Goal: Task Accomplishment & Management: Manage account settings

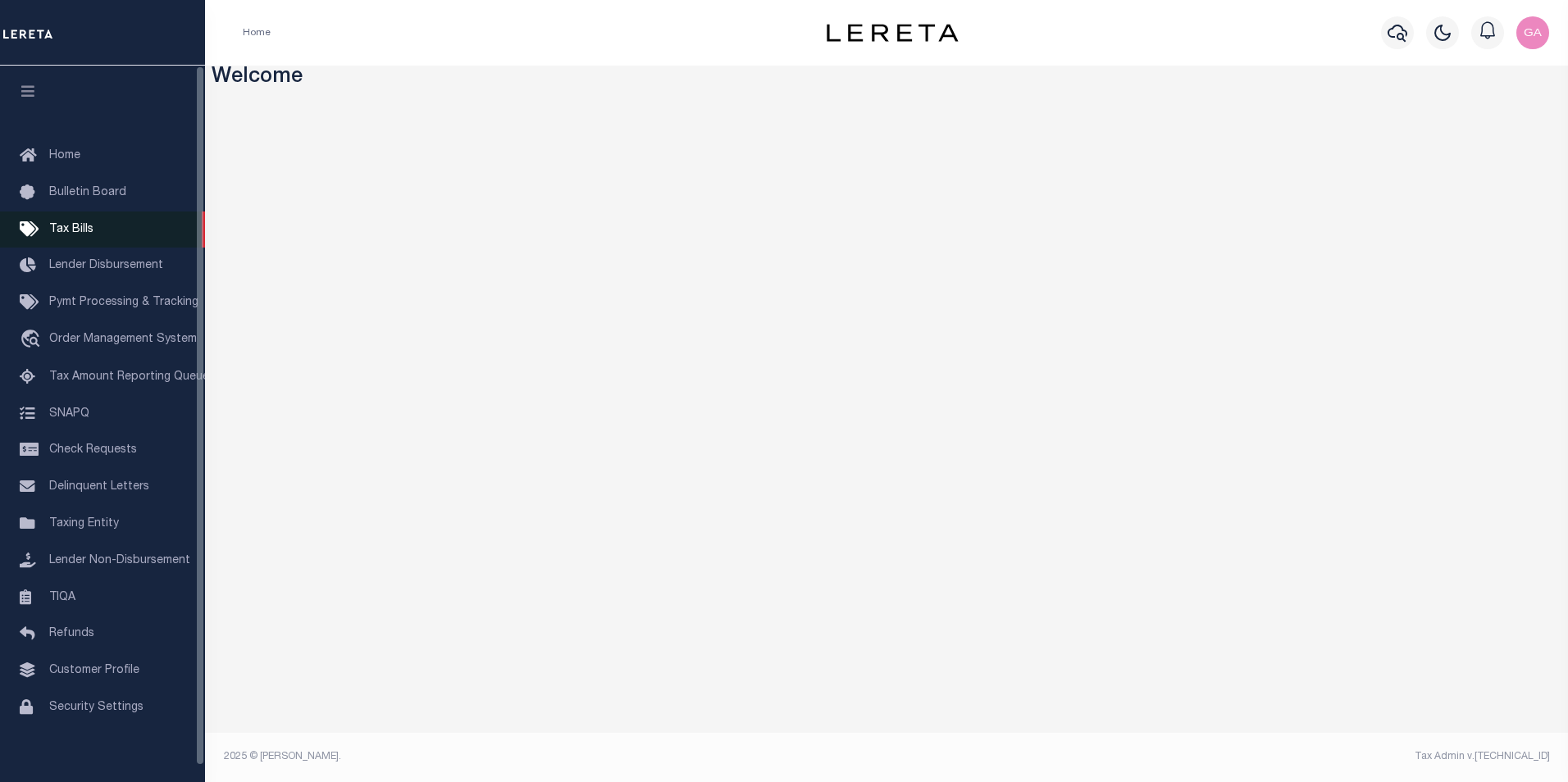
click at [77, 226] on span "Tax Bills" at bounding box center [71, 230] width 44 height 12
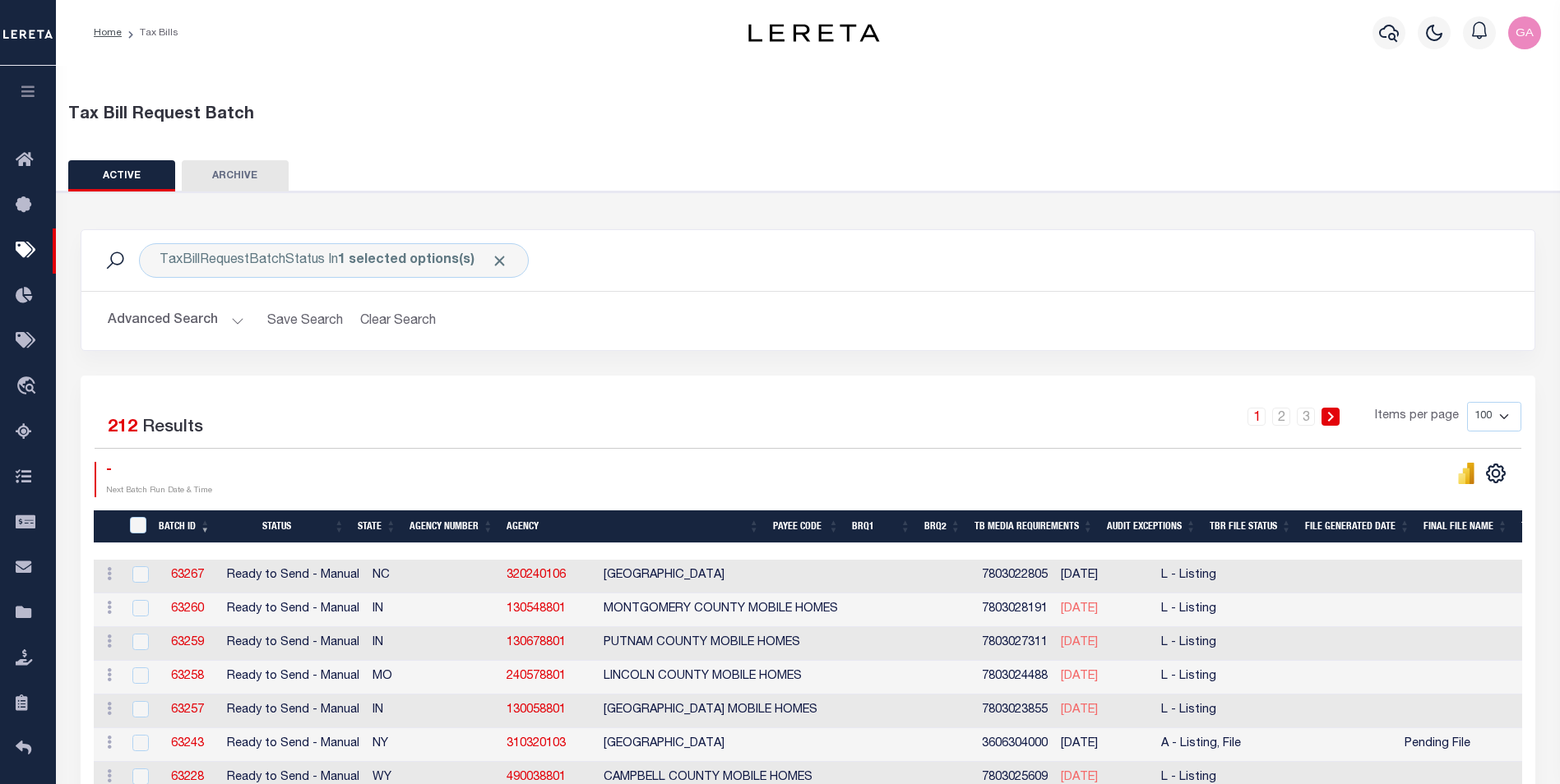
click at [232, 321] on button "Advanced Search" at bounding box center [176, 321] width 136 height 32
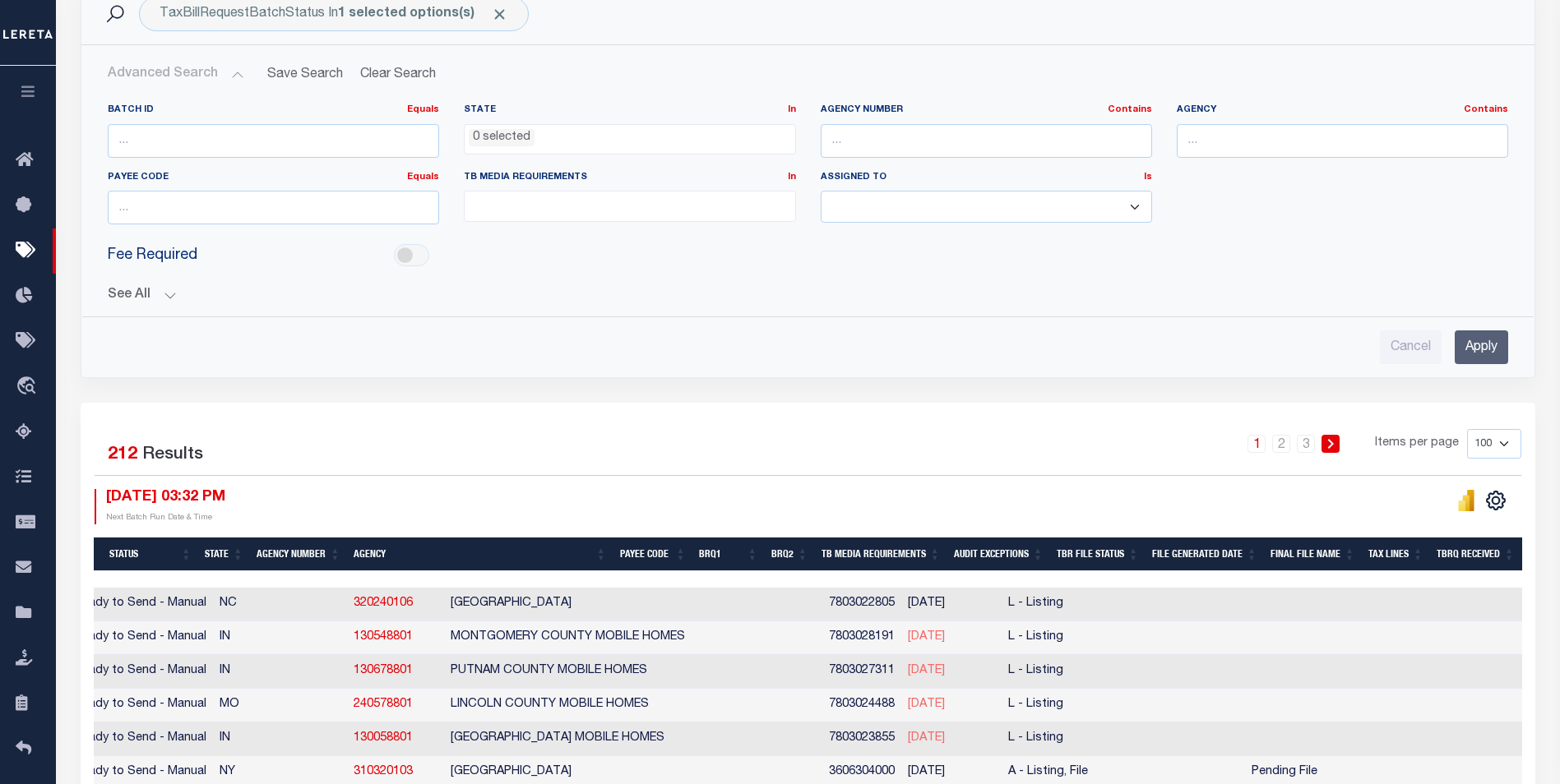
scroll to position [0, 232]
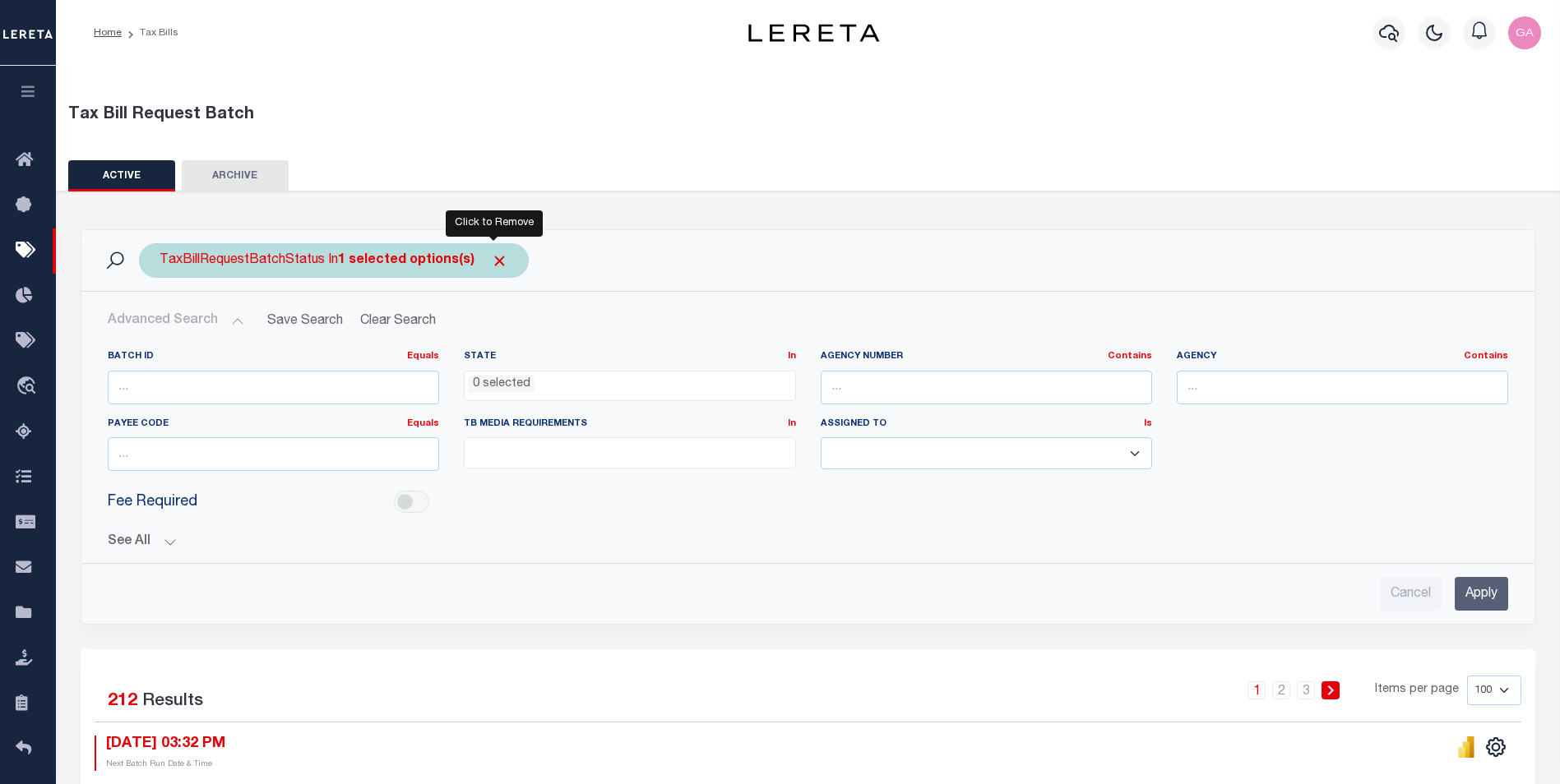
click at [493, 257] on span "Click to Remove" at bounding box center [500, 261] width 17 height 17
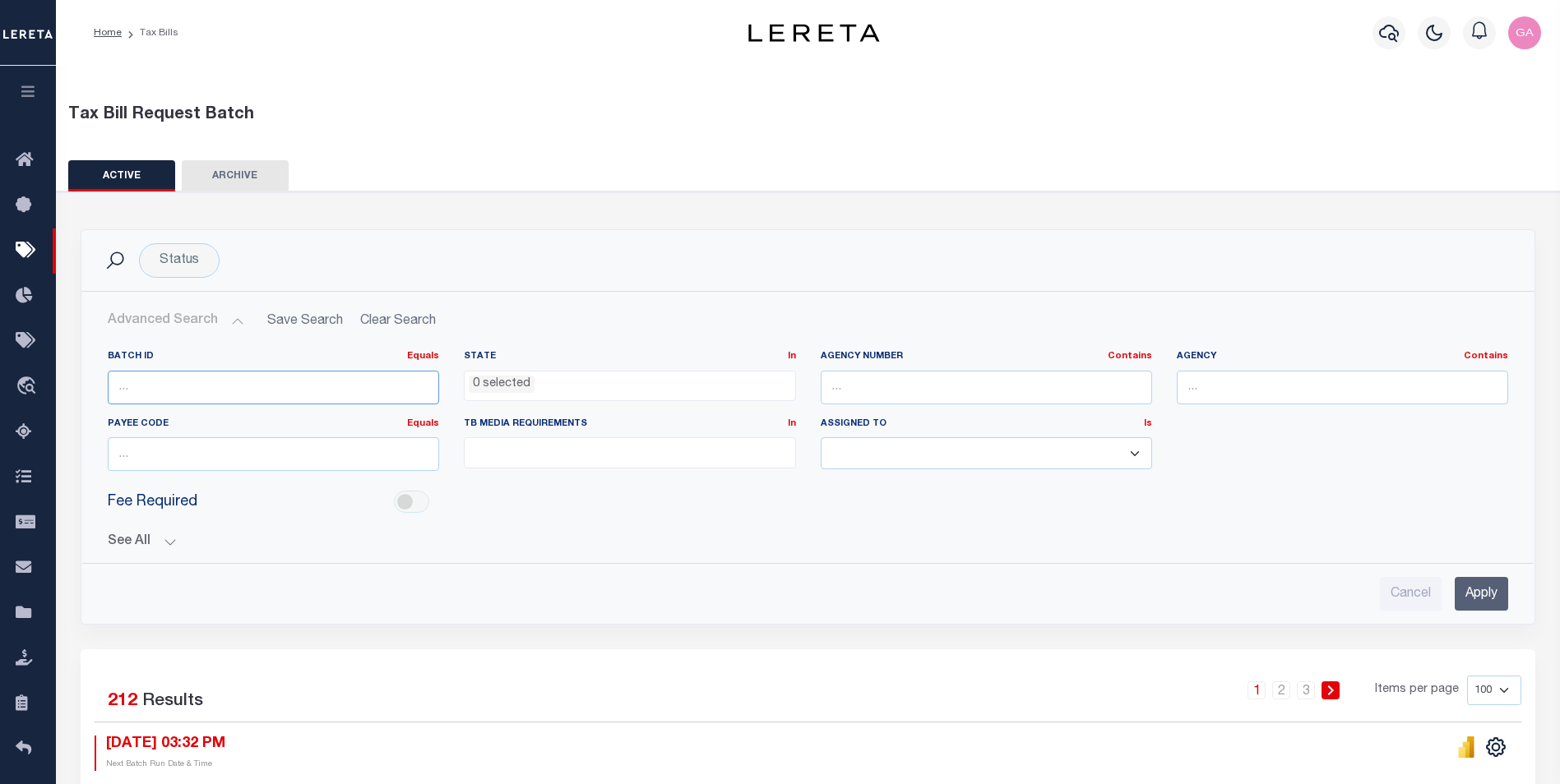
click at [362, 400] on input "number" at bounding box center [273, 388] width 332 height 34
paste input "61698"
type input "61698"
click at [1478, 458] on input "Apply" at bounding box center [1482, 594] width 54 height 34
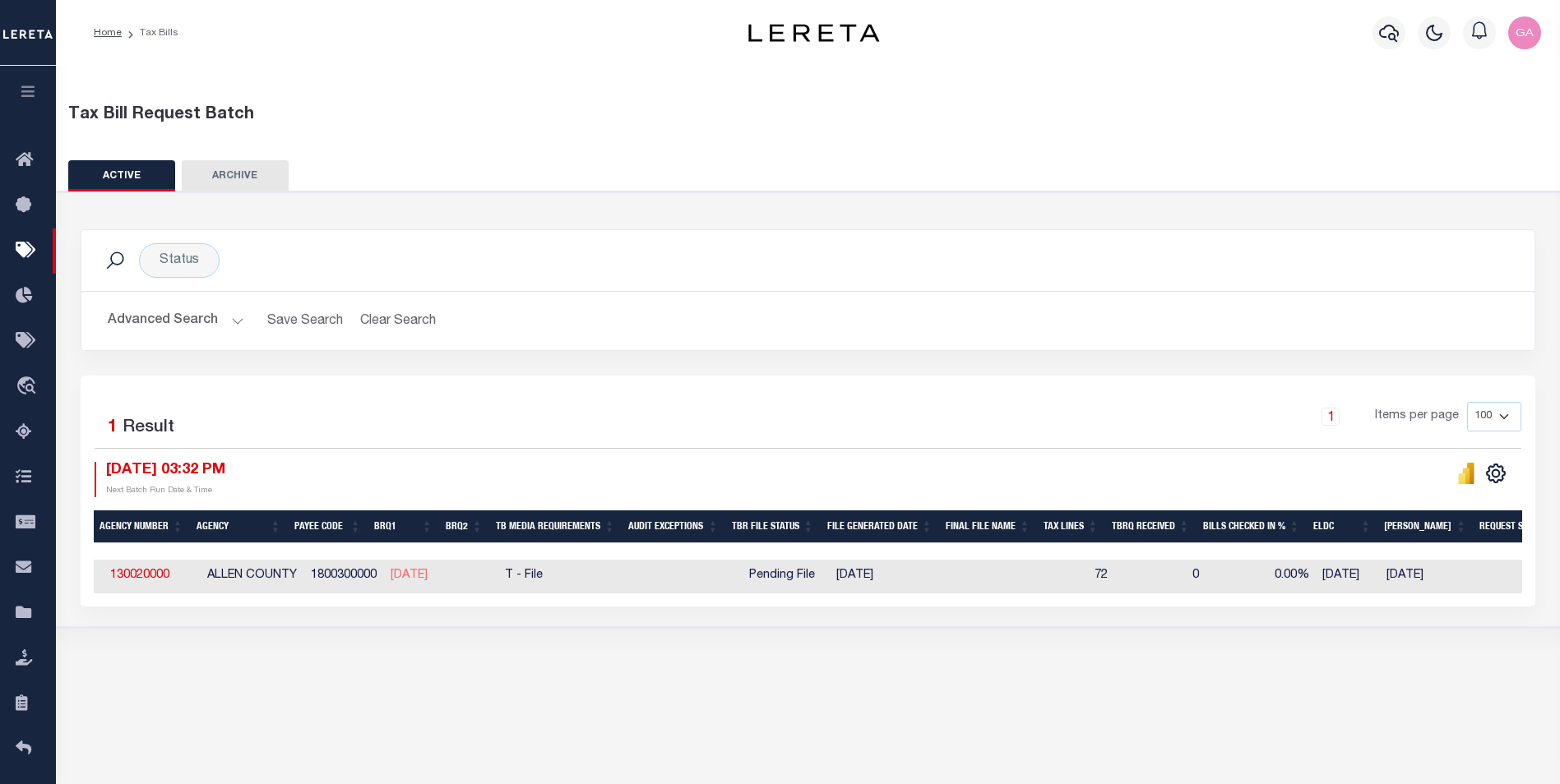
click at [234, 320] on button "Advanced Search" at bounding box center [176, 321] width 136 height 32
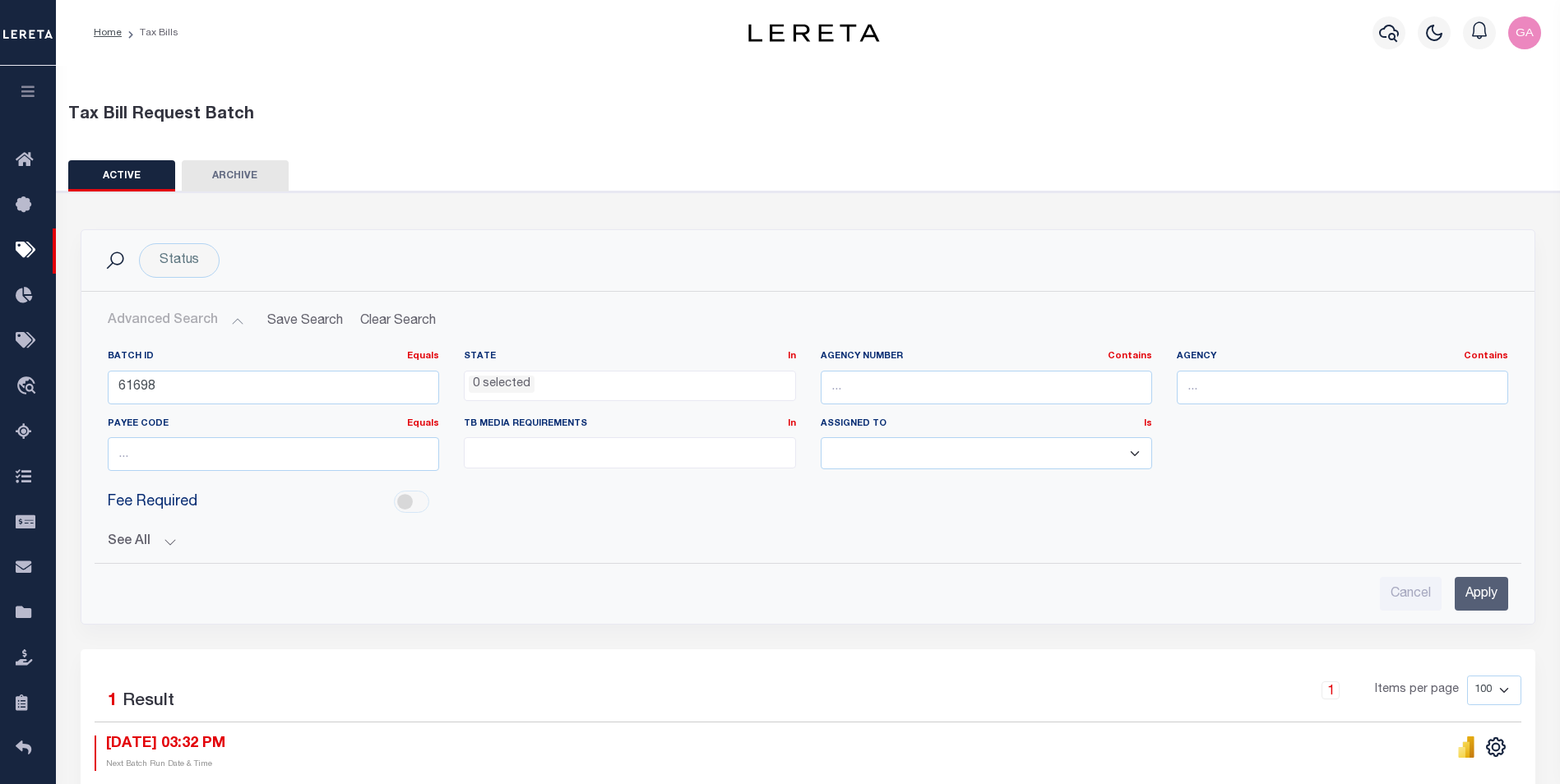
click at [234, 320] on button "Advanced Search" at bounding box center [176, 321] width 136 height 32
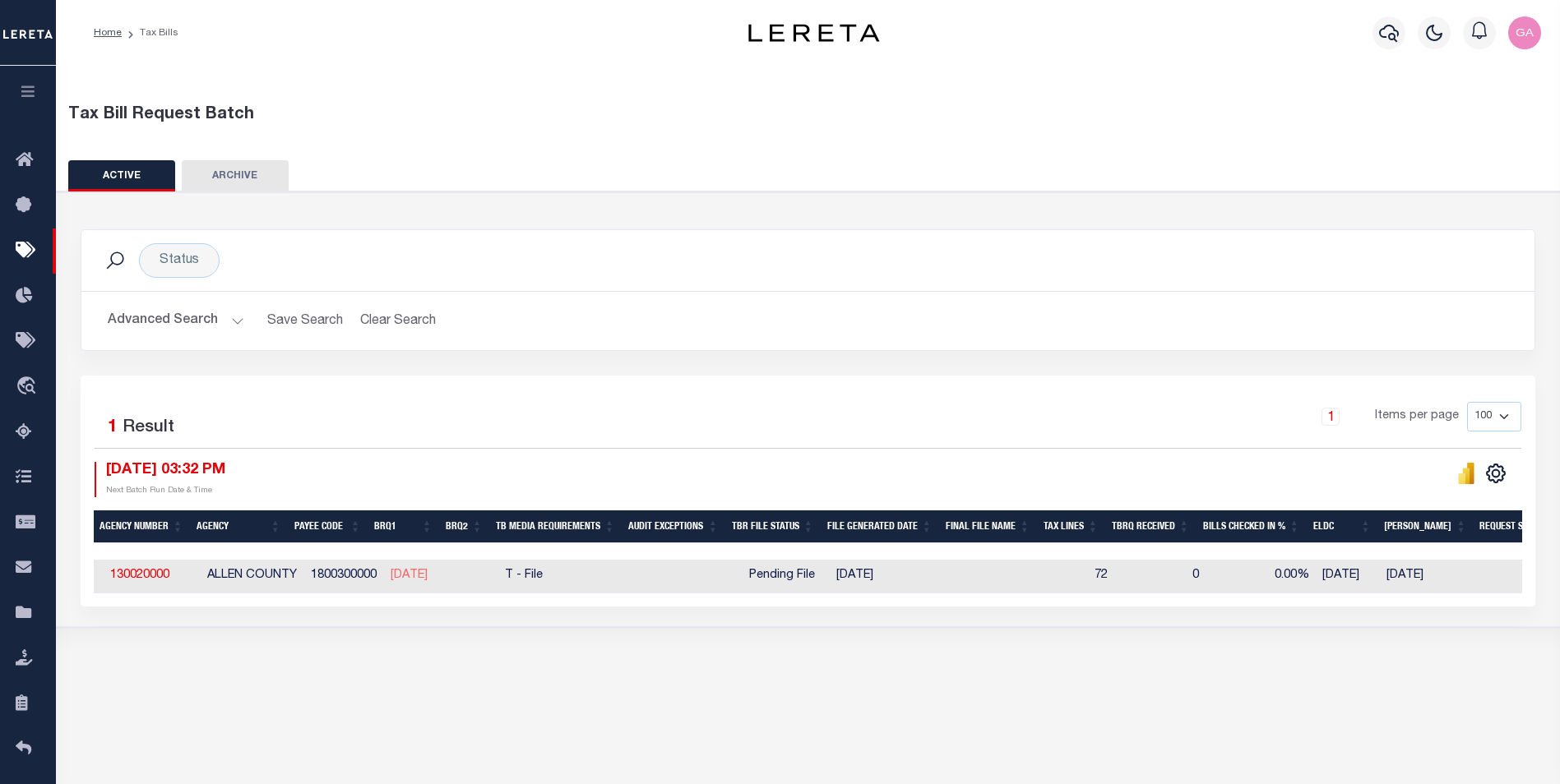
click at [239, 325] on button "Advanced Search" at bounding box center [176, 321] width 136 height 32
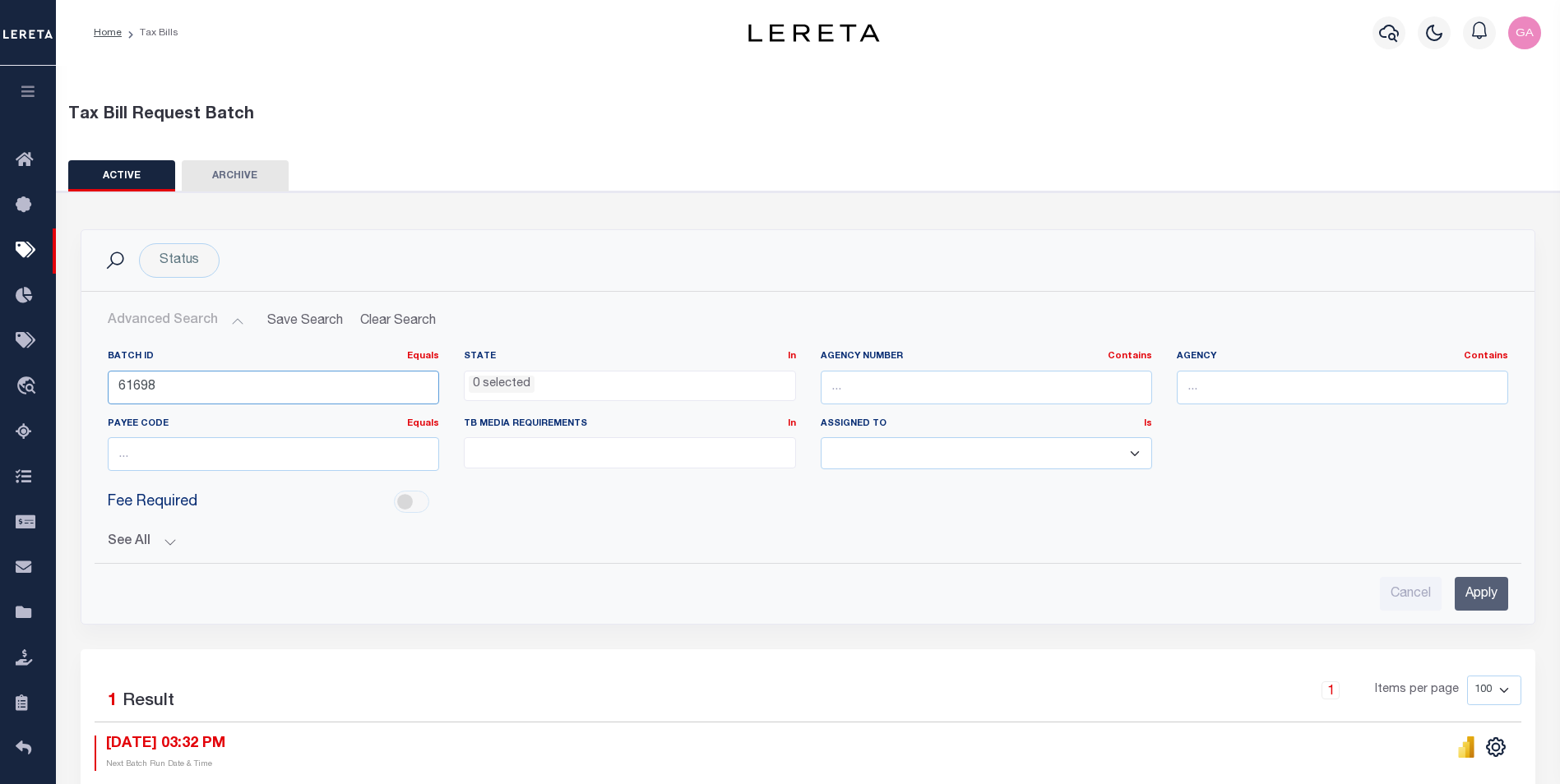
click at [249, 386] on input "61698" at bounding box center [273, 388] width 332 height 34
paste input "2721"
type input "62721"
click at [1475, 458] on input "Apply" at bounding box center [1482, 594] width 54 height 34
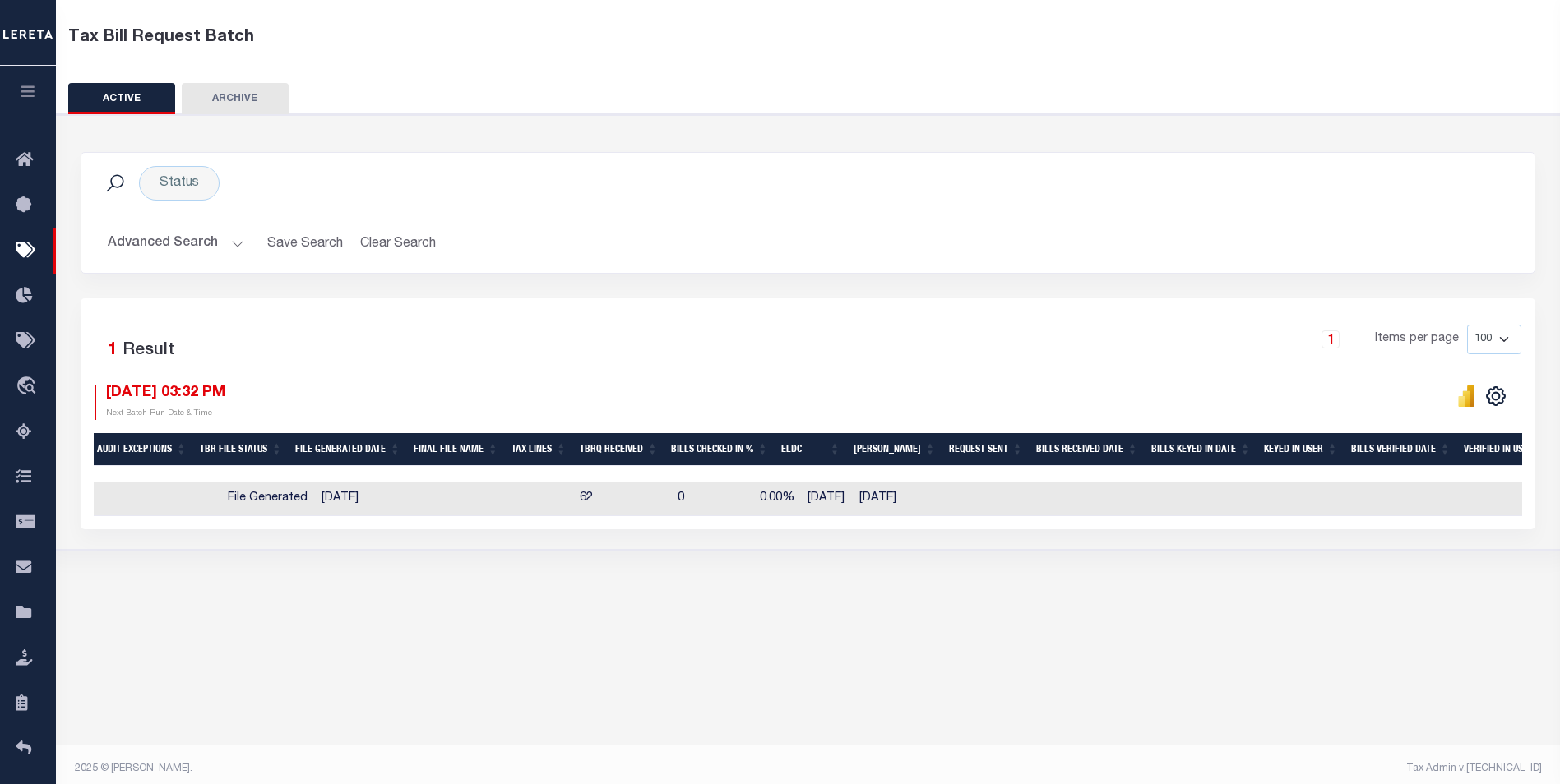
scroll to position [0, 984]
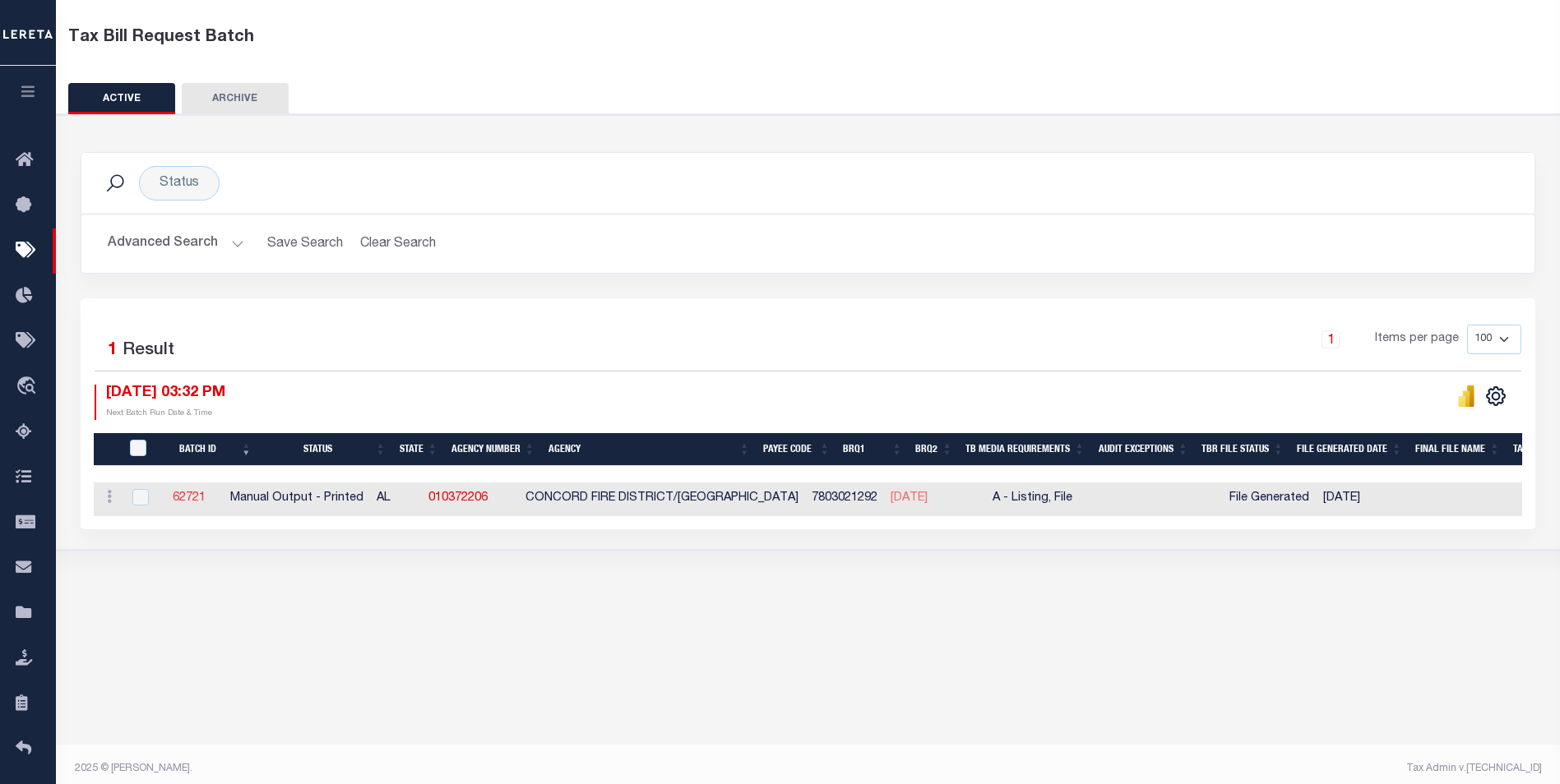
click at [205, 458] on link "62721" at bounding box center [189, 499] width 33 height 12
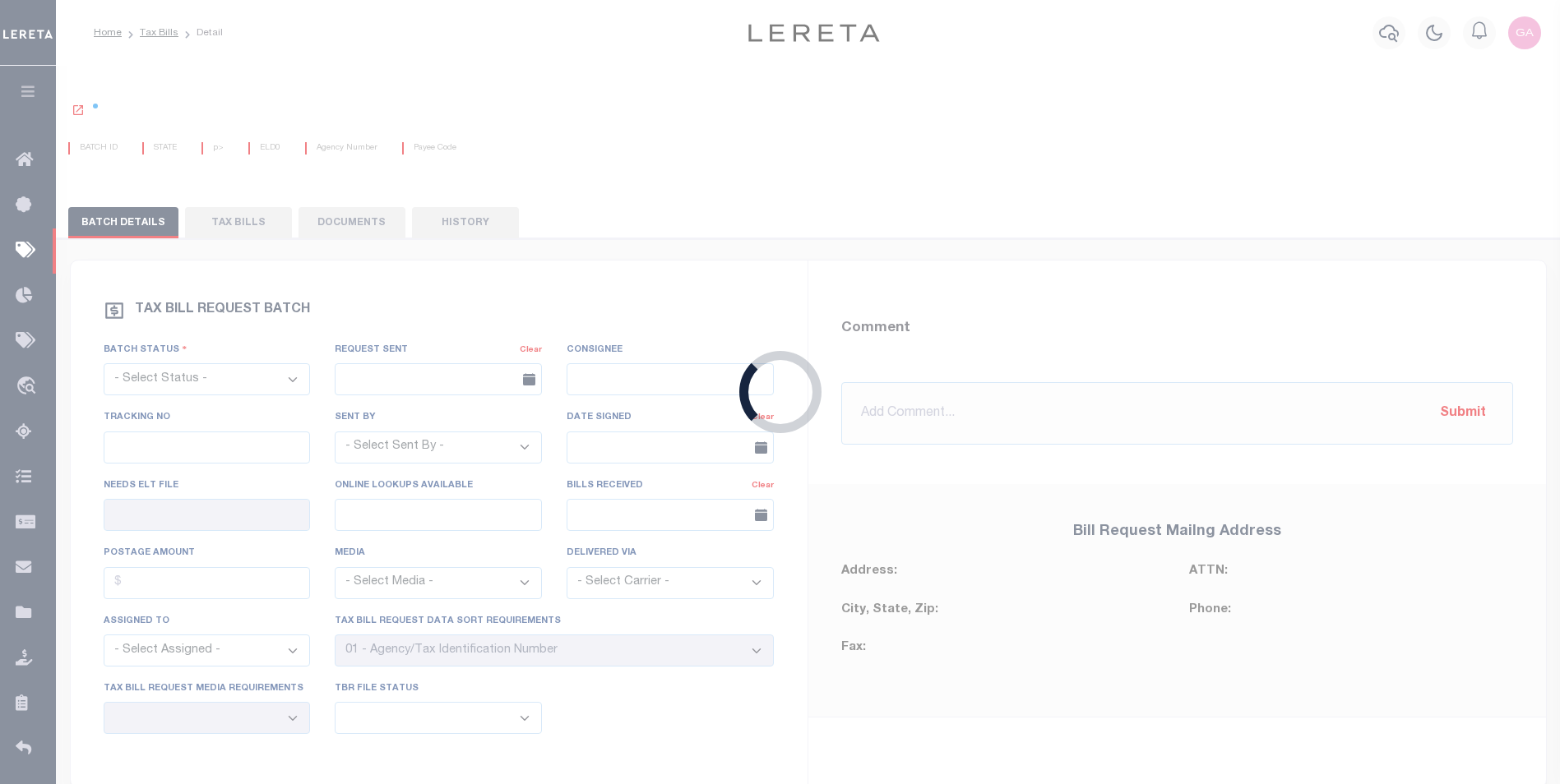
select select "PRT"
type input "No"
select select "16"
select select "2"
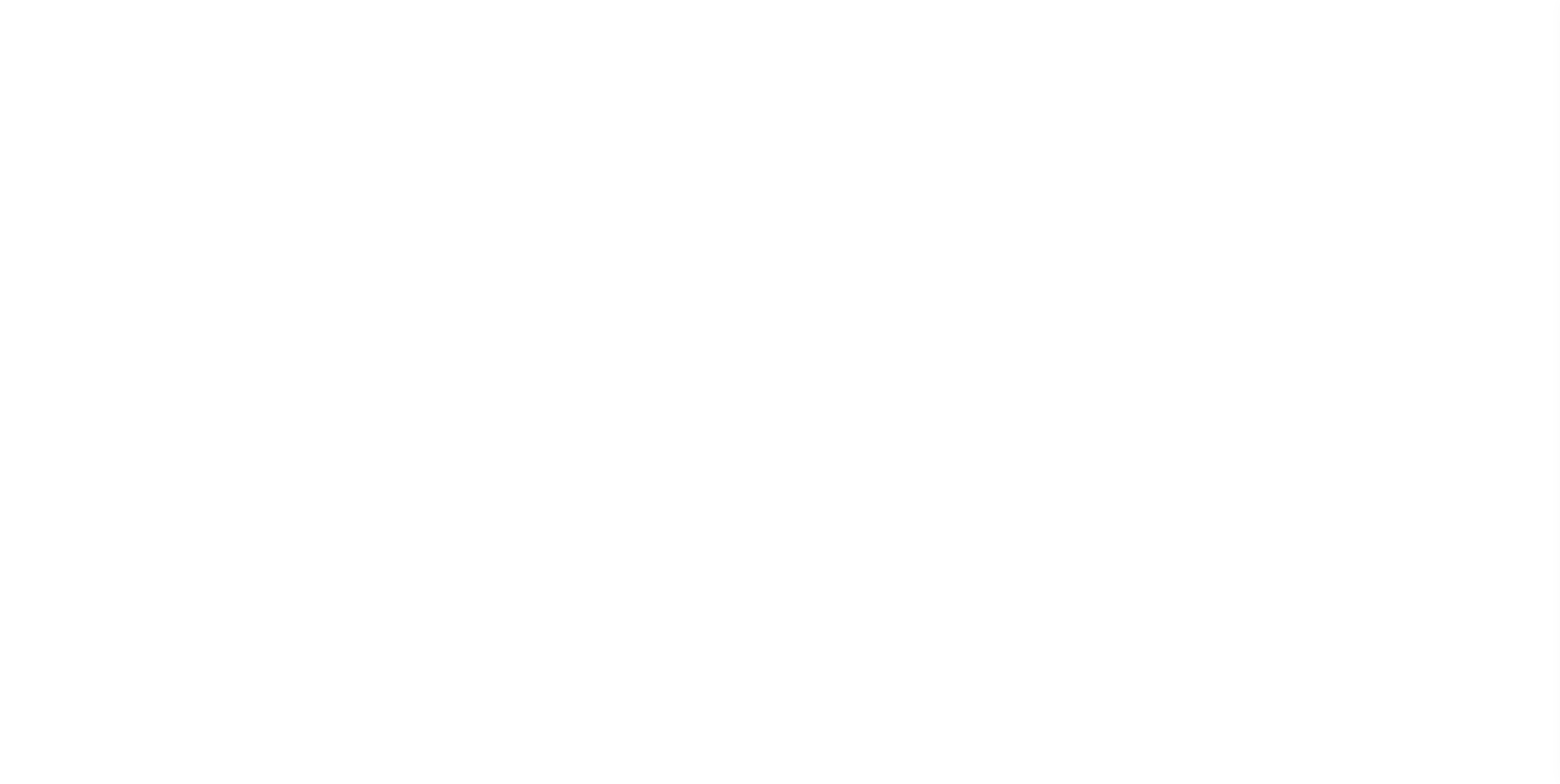
select select "PRT"
type input "No"
select select "16"
select select "2"
